Goal: Transaction & Acquisition: Purchase product/service

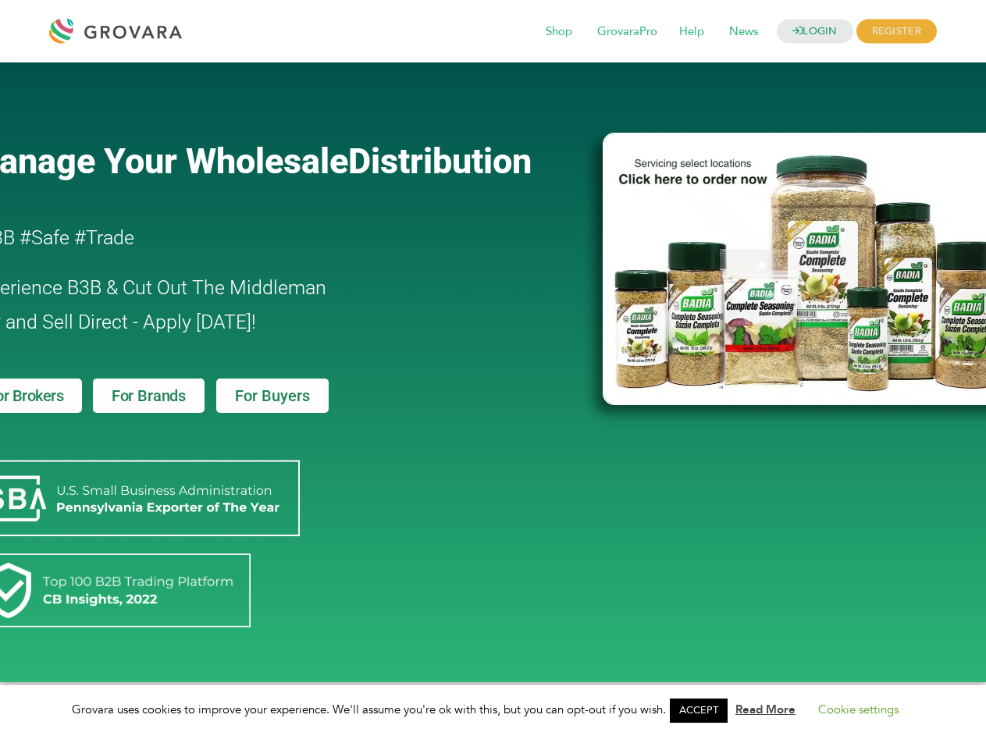
click at [703, 710] on link "ACCEPT" at bounding box center [699, 711] width 58 height 24
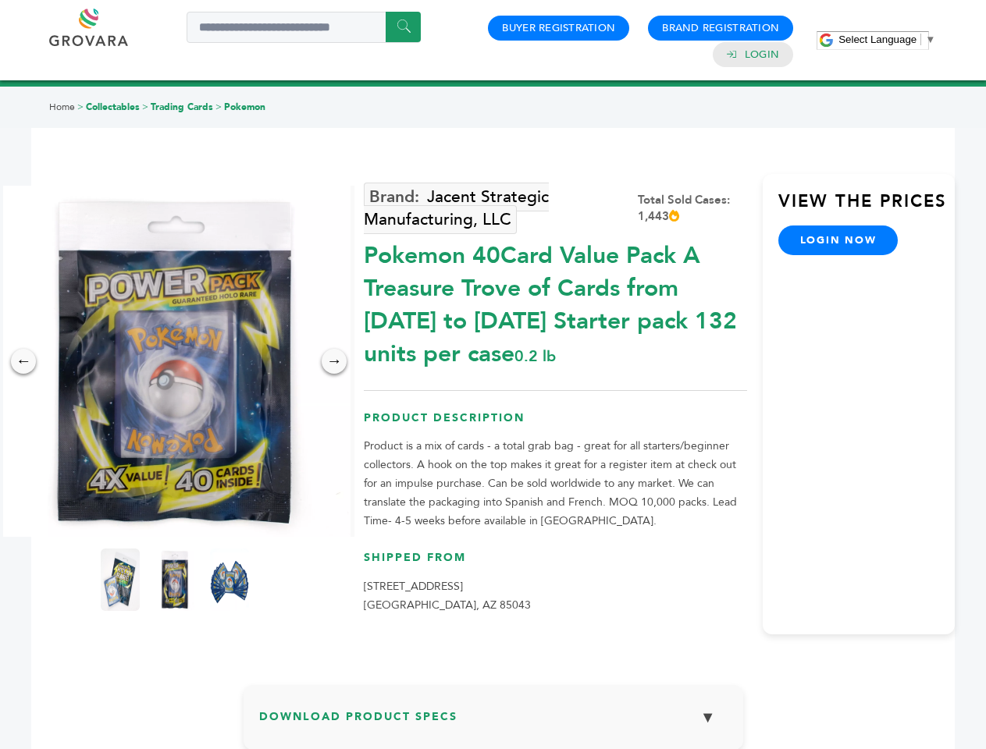
click at [887, 39] on span "Select Language" at bounding box center [877, 40] width 78 height 12
click at [175, 361] on img at bounding box center [174, 361] width 351 height 351
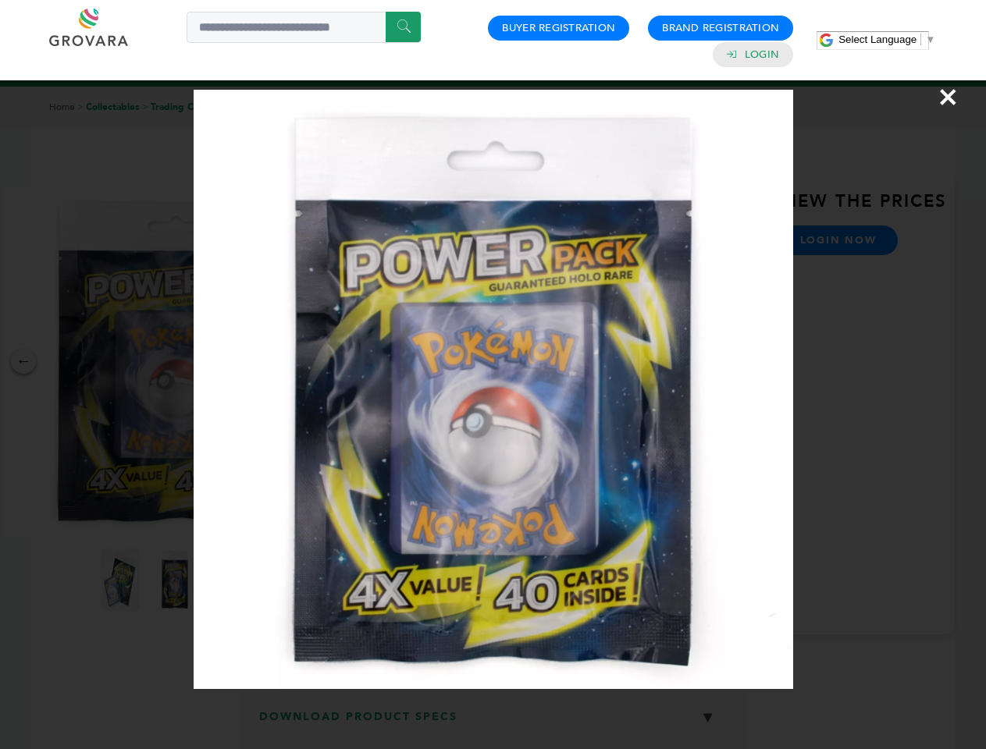
click at [23, 361] on div "×" at bounding box center [493, 374] width 986 height 749
click at [334, 361] on div "→" at bounding box center [334, 361] width 25 height 25
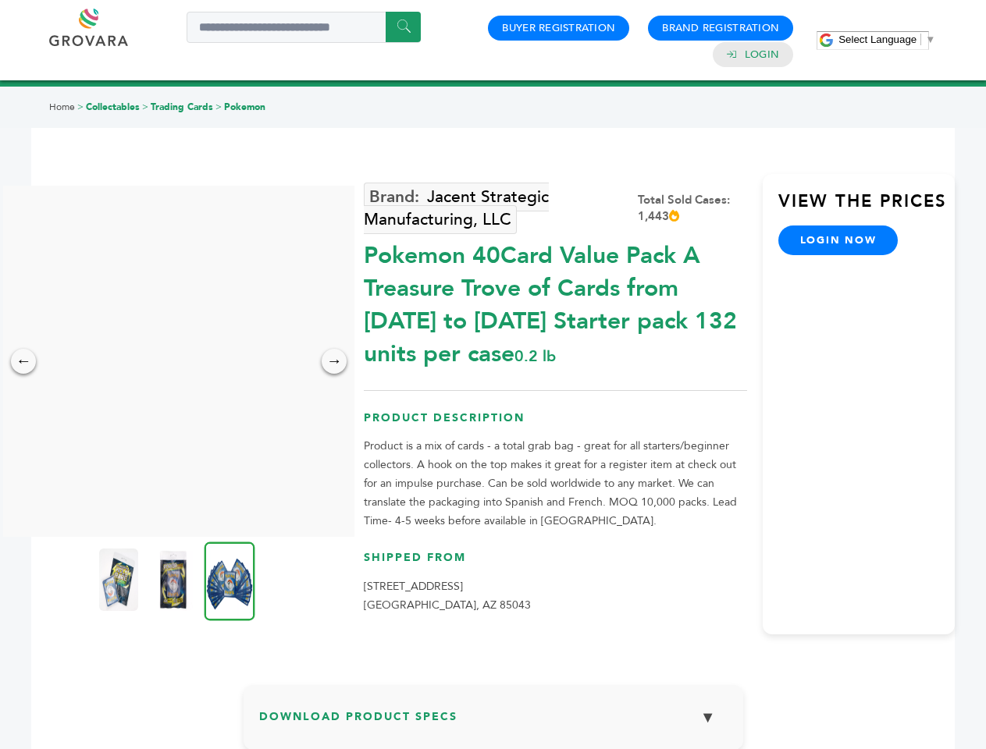
click at [120, 580] on img at bounding box center [118, 580] width 39 height 62
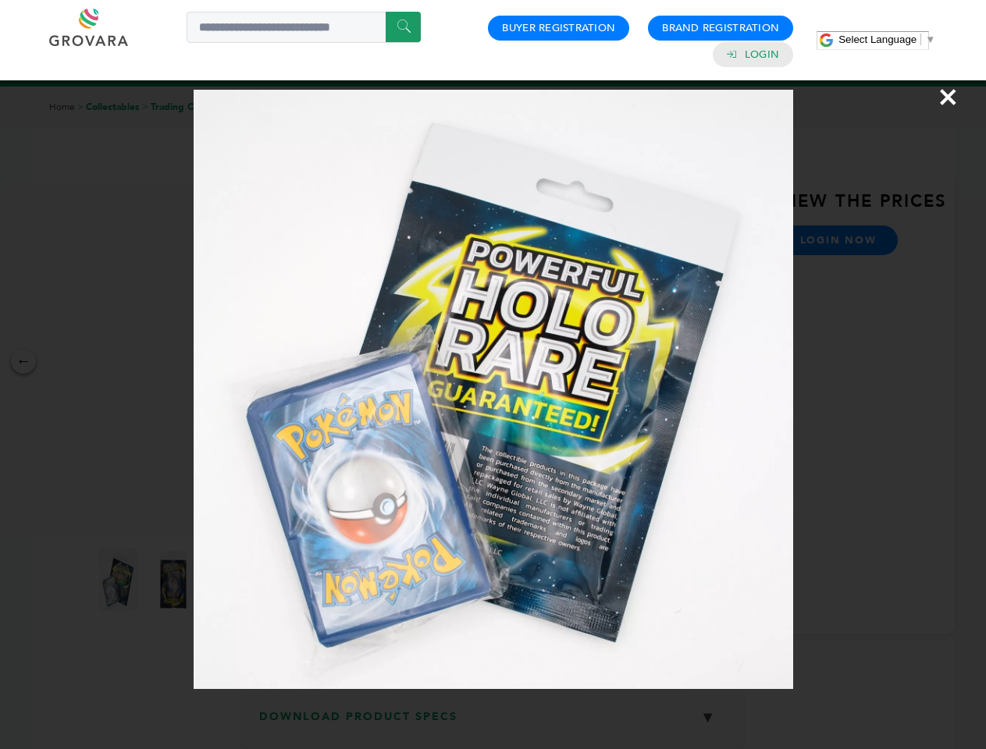
click at [175, 580] on div "×" at bounding box center [493, 374] width 986 height 749
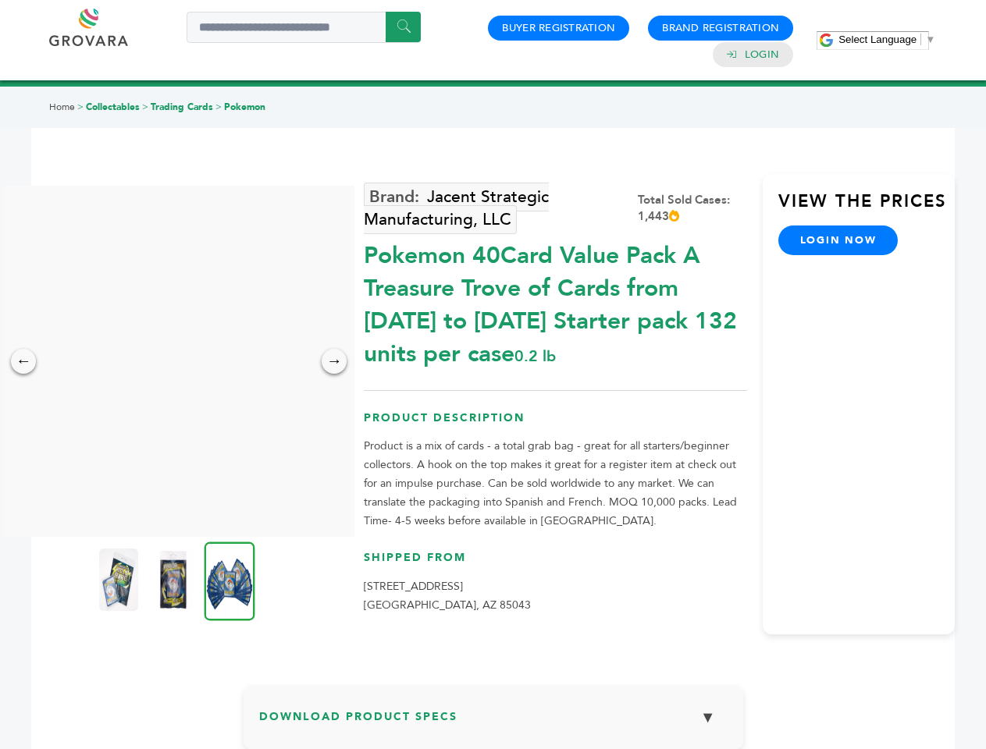
click at [230, 580] on img at bounding box center [230, 581] width 51 height 79
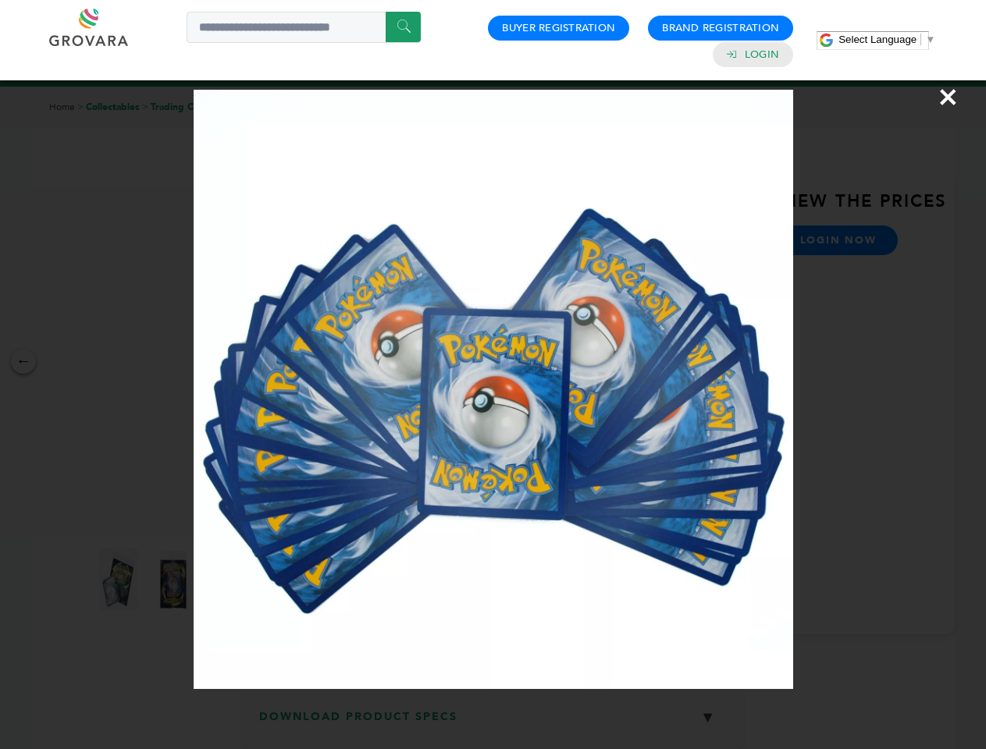
click at [493, 724] on div "×" at bounding box center [493, 374] width 986 height 749
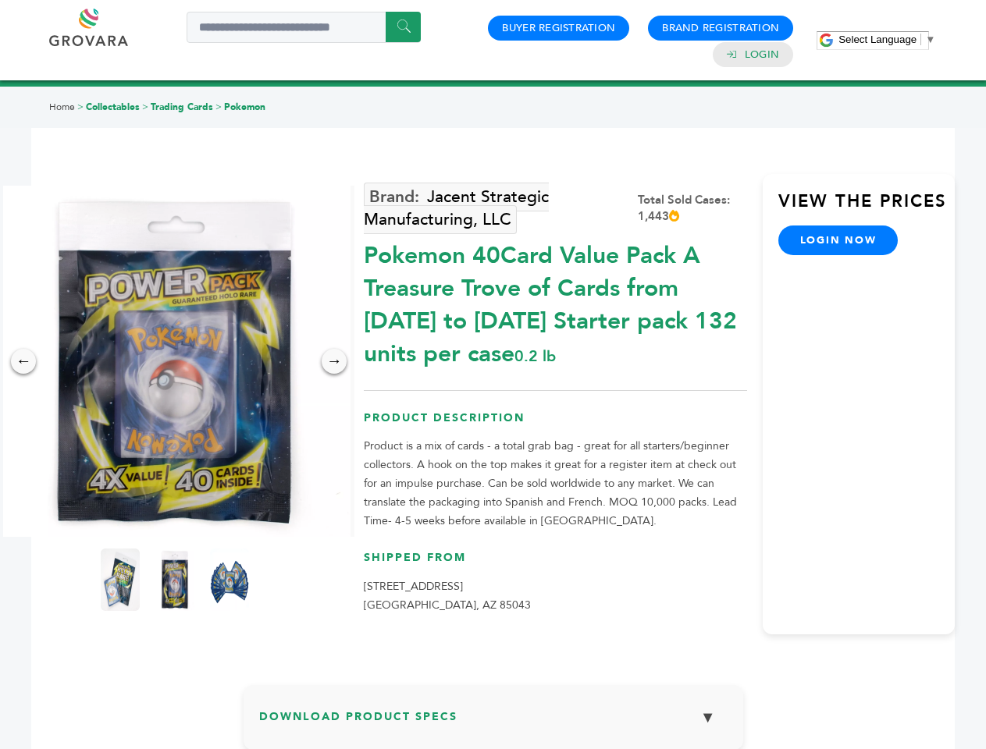
click at [887, 39] on span "Select Language" at bounding box center [877, 40] width 78 height 12
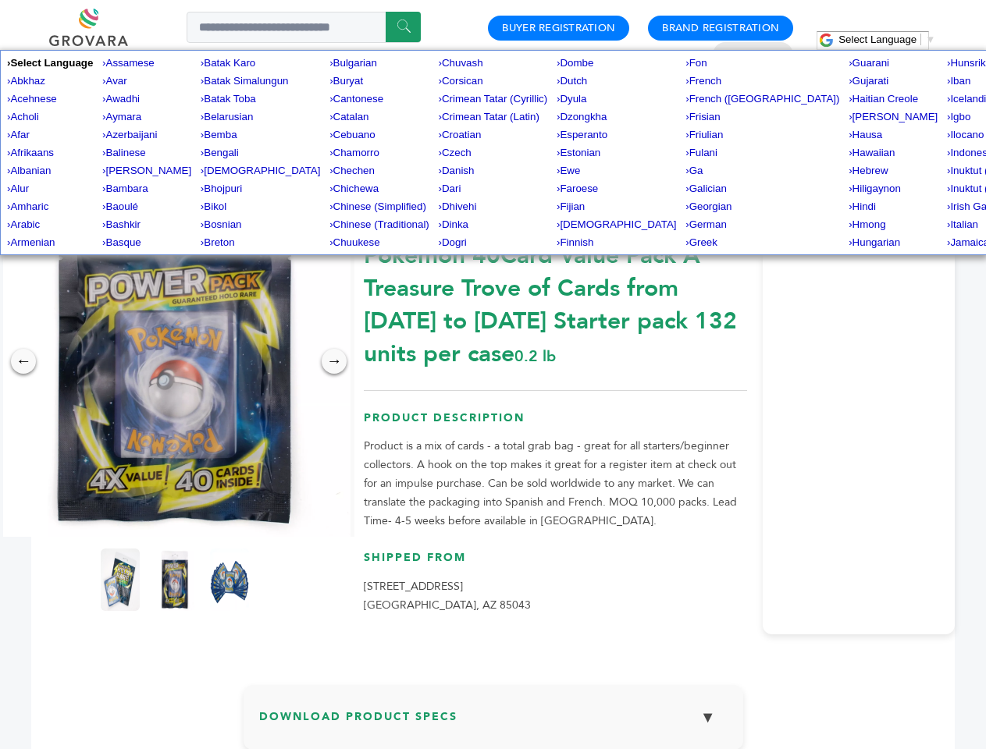
click at [175, 361] on img at bounding box center [174, 361] width 351 height 351
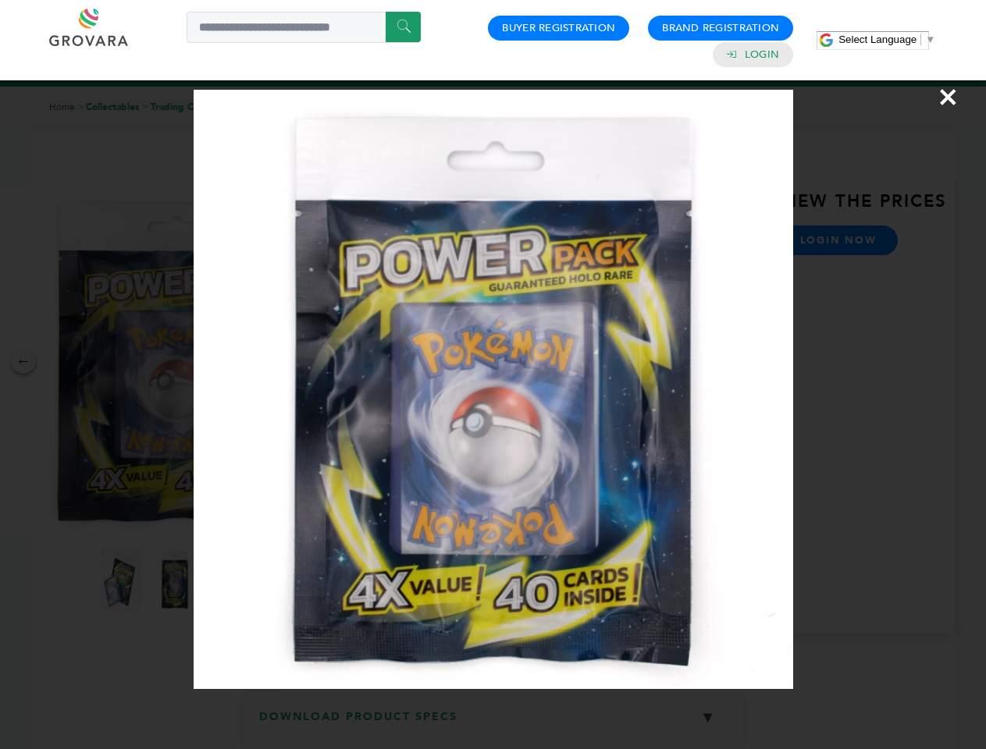
click at [23, 361] on div "×" at bounding box center [493, 374] width 986 height 749
click at [334, 361] on div "→" at bounding box center [334, 361] width 25 height 25
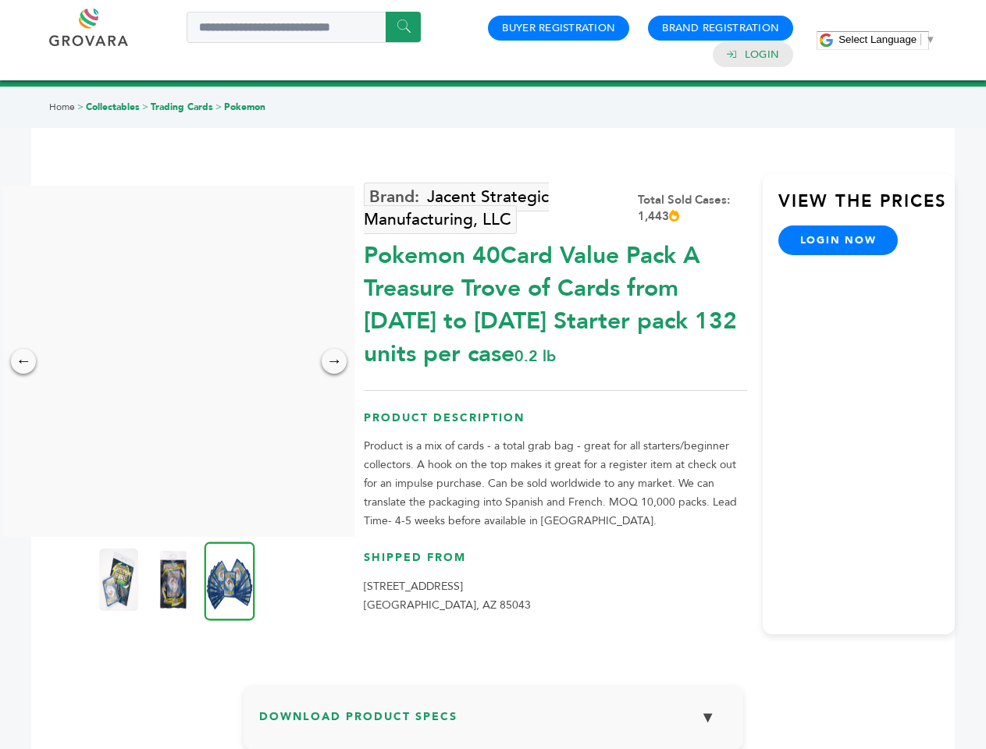
click at [120, 580] on img at bounding box center [118, 580] width 39 height 62
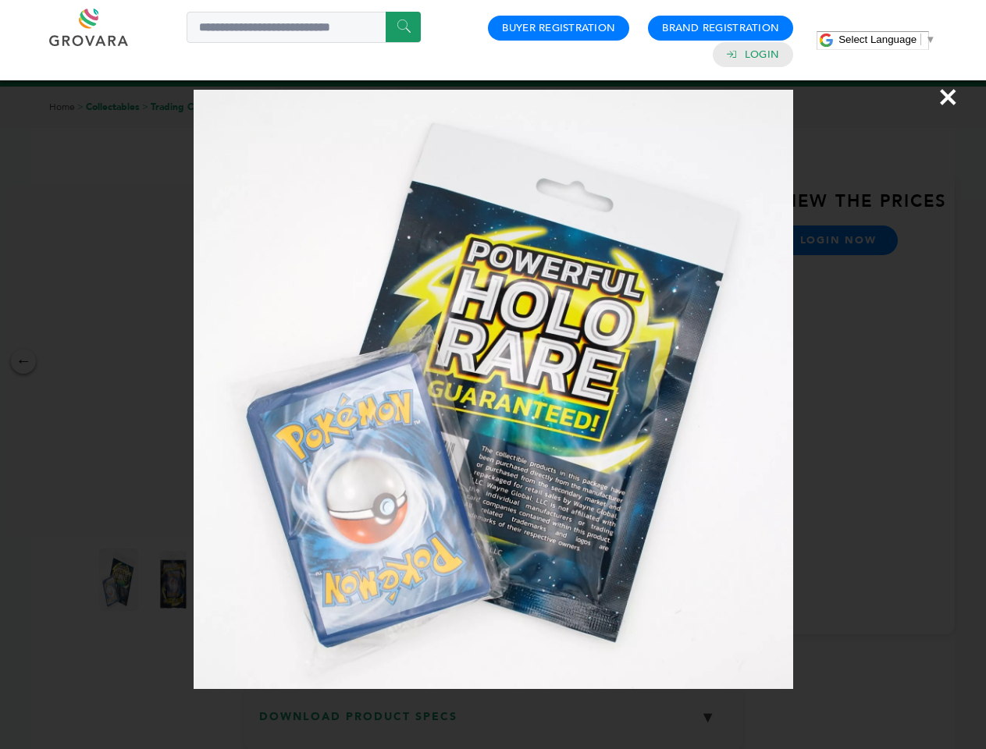
click at [175, 580] on div "×" at bounding box center [493, 374] width 986 height 749
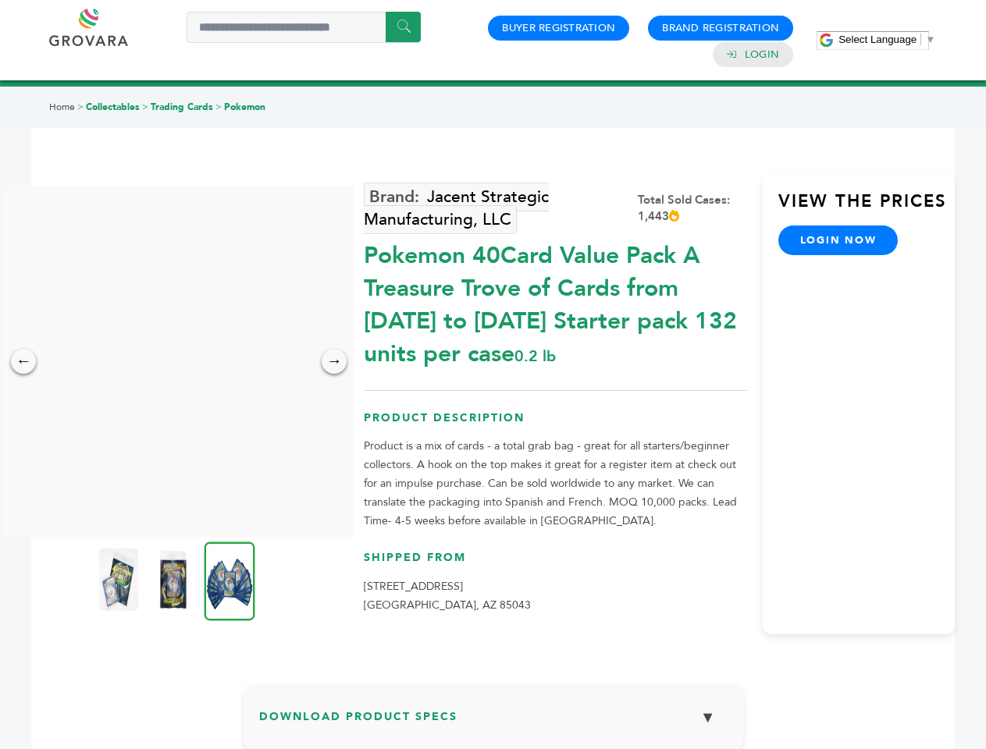
click at [230, 580] on img at bounding box center [230, 581] width 51 height 79
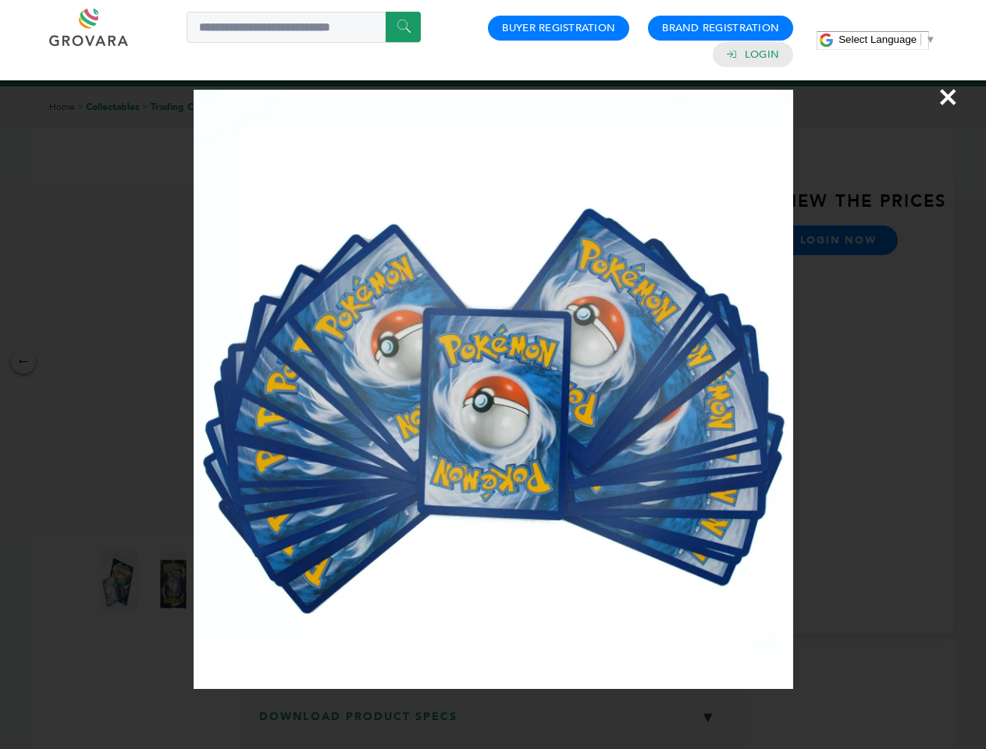
click at [493, 724] on div "×" at bounding box center [493, 374] width 986 height 749
